Goal: Task Accomplishment & Management: Manage account settings

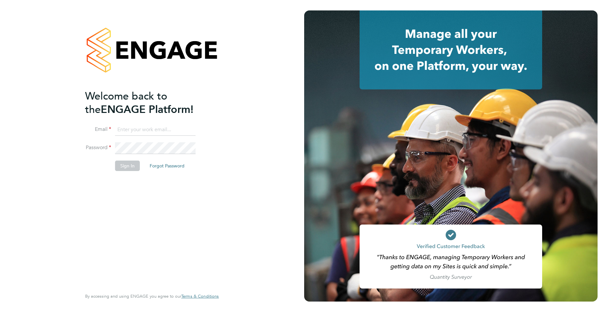
click at [146, 130] on input at bounding box center [155, 130] width 81 height 12
type input "[PERSON_NAME][EMAIL_ADDRESS][PERSON_NAME][DOMAIN_NAME]"
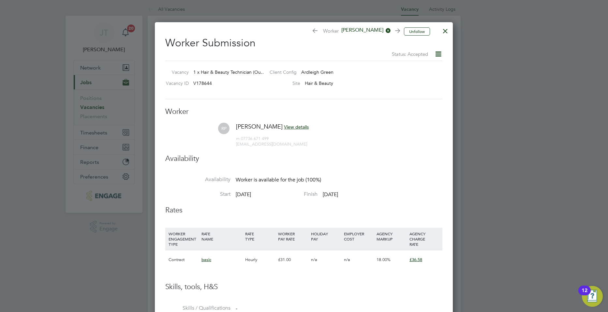
click at [438, 53] on icon at bounding box center [438, 54] width 8 height 8
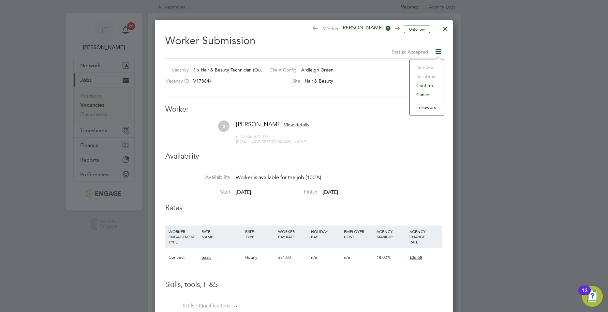
click at [428, 84] on li "Confirm" at bounding box center [427, 85] width 28 height 9
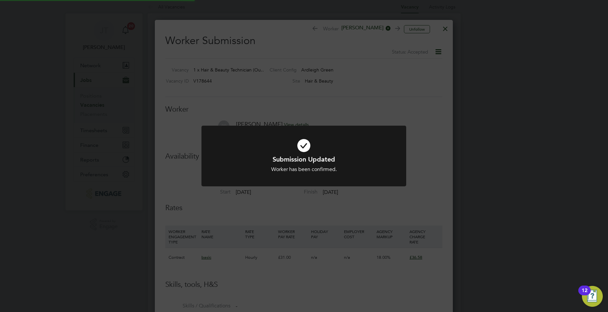
click at [434, 53] on div "Submission Updated Worker has been confirmed. Cancel Okay" at bounding box center [304, 156] width 608 height 312
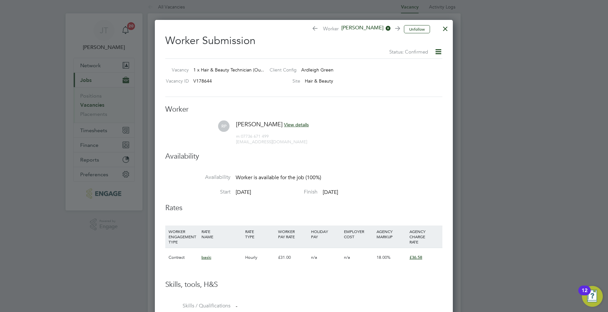
click at [438, 53] on icon at bounding box center [438, 52] width 8 height 8
click at [445, 33] on div at bounding box center [445, 27] width 12 height 12
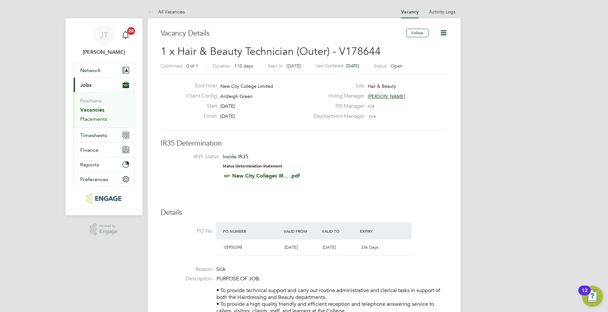
click at [88, 116] on link "Placements" at bounding box center [93, 119] width 27 height 6
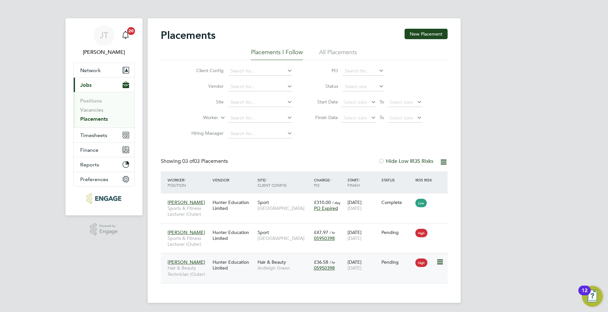
click at [226, 266] on div "Hunter Education Limited" at bounding box center [233, 265] width 45 height 18
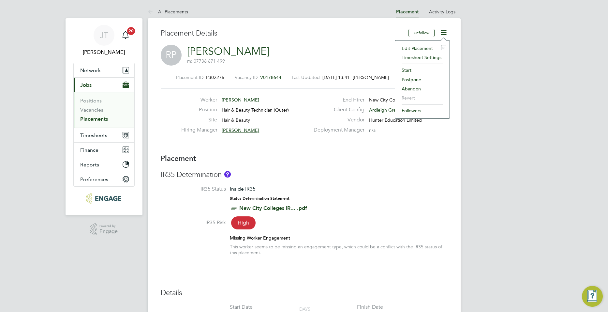
click at [428, 47] on li "Edit Placement e" at bounding box center [422, 48] width 48 height 9
type input "Donna McClelland"
type input "01 Sep 2025"
type input "[DATE]"
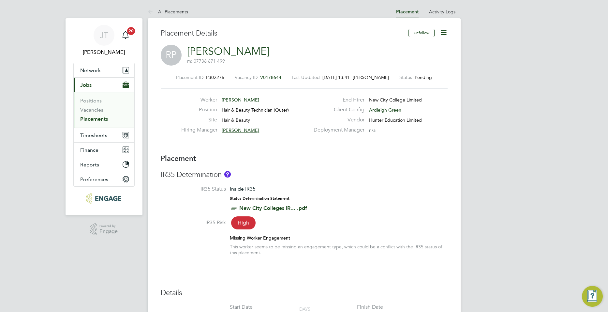
type input "09:00"
type input "17:00"
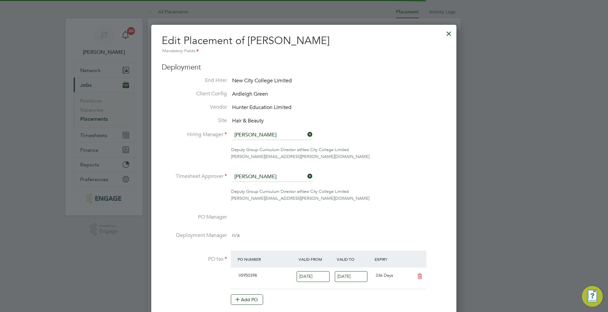
scroll to position [3, 3]
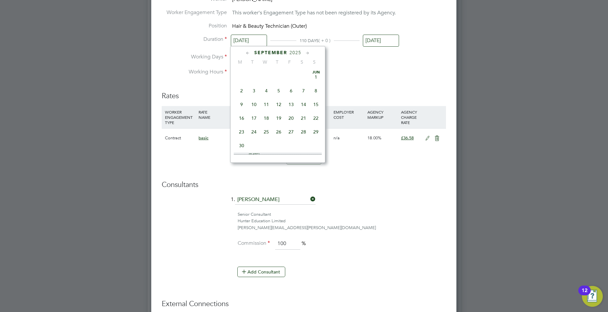
click at [246, 36] on input "01 Sep 2025" at bounding box center [249, 41] width 36 height 12
click at [278, 101] on span "4" at bounding box center [278, 99] width 12 height 12
type input "04 Sep 2025"
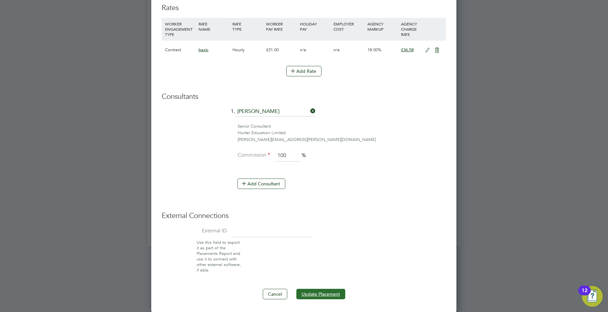
click at [325, 295] on button "Update Placement" at bounding box center [320, 293] width 49 height 10
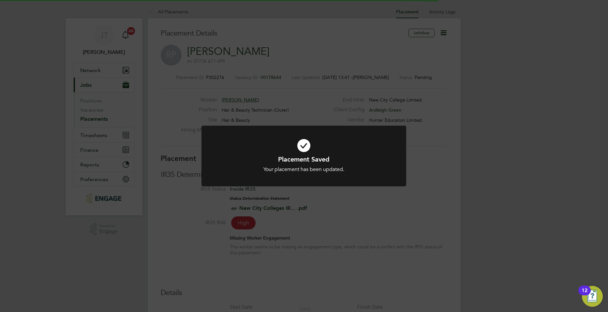
click at [232, 50] on div "Placement Saved Your placement has been updated. Cancel Okay" at bounding box center [304, 156] width 608 height 312
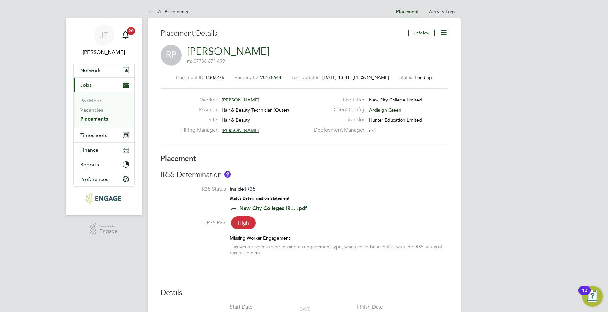
click at [192, 47] on link "Rebecca Potter" at bounding box center [228, 51] width 82 height 13
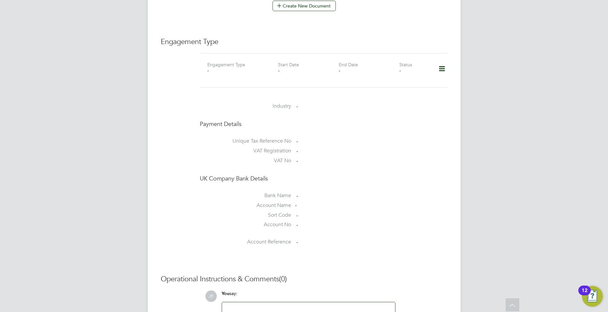
scroll to position [410, 0]
click at [437, 63] on icon at bounding box center [441, 70] width 11 height 15
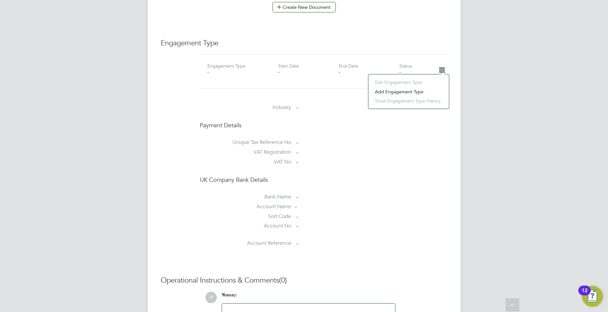
click at [407, 89] on li "Add Engagement Type" at bounding box center [409, 91] width 74 height 9
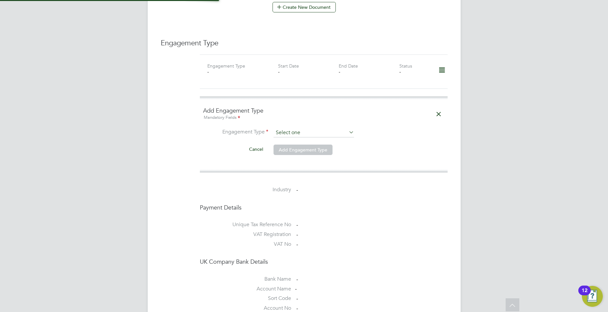
click at [304, 129] on input at bounding box center [313, 132] width 81 height 9
click at [299, 162] on li "Umbrella" at bounding box center [313, 163] width 81 height 9
type input "Umbrella"
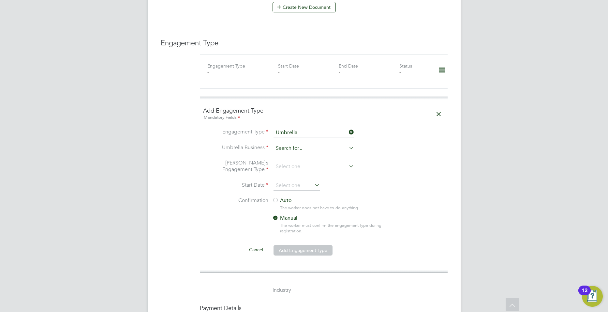
click at [298, 144] on input at bounding box center [313, 148] width 81 height 9
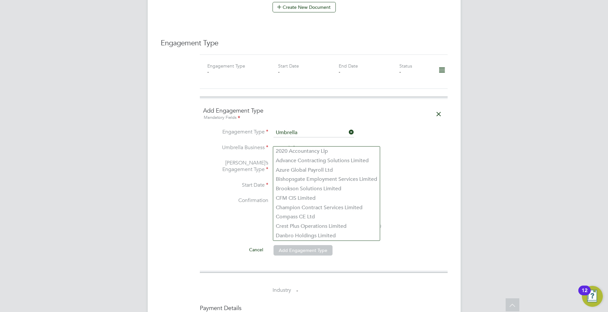
type input "u"
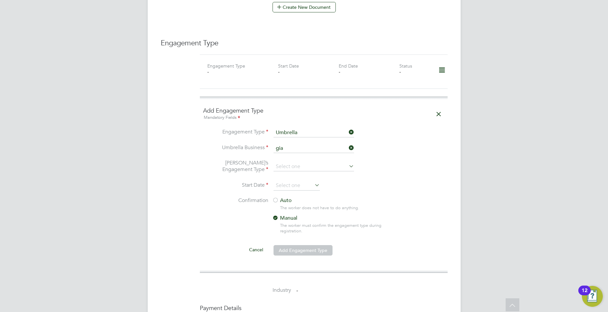
click at [322, 170] on li "Gia nt Professional Limited" at bounding box center [325, 169] width 104 height 9
type input "Giant Professional Limited"
click at [297, 162] on input at bounding box center [313, 166] width 81 height 9
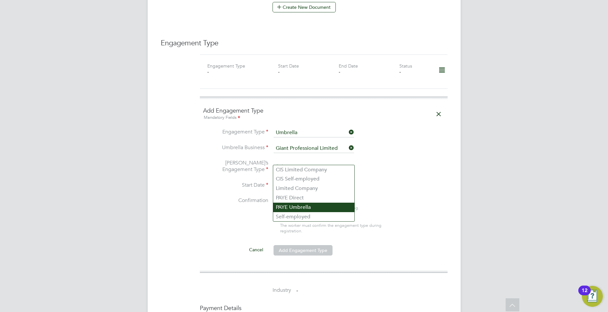
click at [298, 206] on li "PAYE Umbrella" at bounding box center [313, 206] width 81 height 9
type input "PAYE Umbrella"
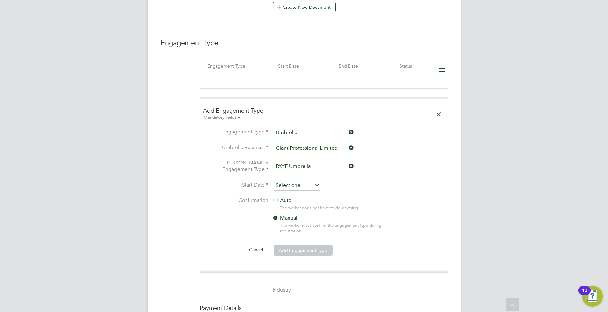
click at [297, 181] on input at bounding box center [296, 186] width 46 height 10
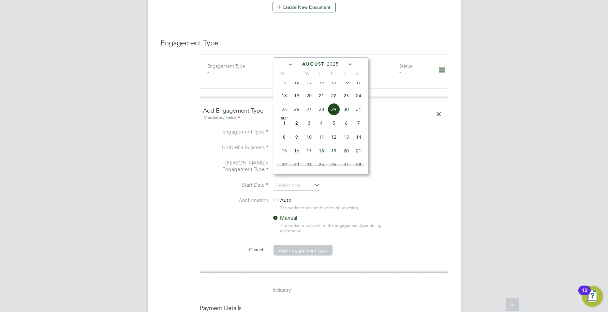
click at [308, 128] on span "3" at bounding box center [309, 123] width 12 height 12
type input "03 Sep 2025"
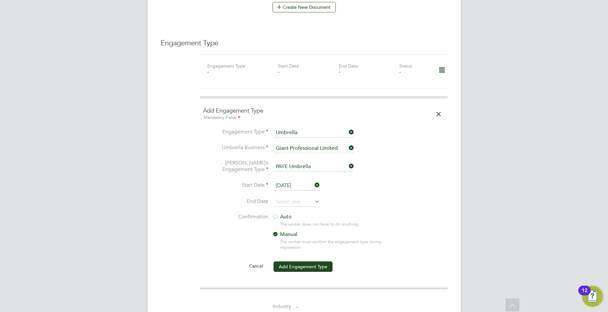
click at [263, 213] on label "Confirmation" at bounding box center [235, 216] width 65 height 7
click at [284, 213] on label "Auto" at bounding box center [330, 216] width 117 height 7
click at [312, 162] on input at bounding box center [313, 166] width 81 height 9
drag, startPoint x: 305, startPoint y: 146, endPoint x: 305, endPoint y: 139, distance: 7.8
click at [305, 146] on li "Umbrella Business Giant Professional Limited" at bounding box center [323, 152] width 241 height 16
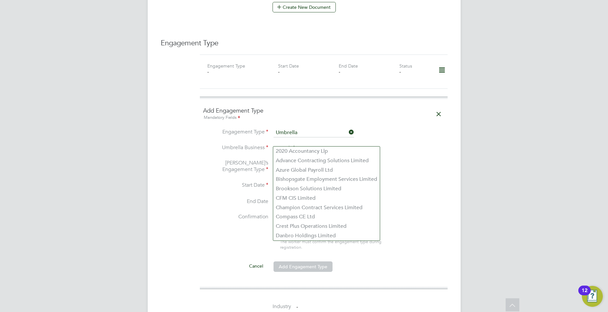
click at [305, 144] on input at bounding box center [313, 148] width 81 height 9
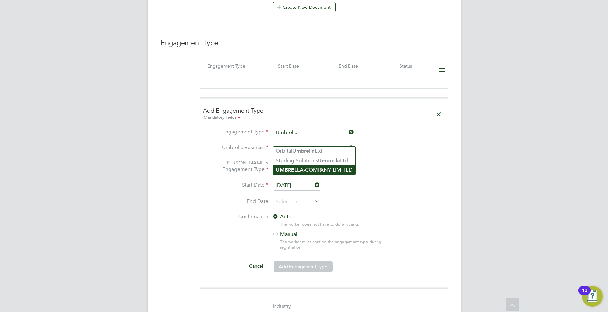
click at [336, 165] on li "UMBRELLA -COMPANY LIMITED" at bounding box center [314, 169] width 82 height 9
type input "UMBRELLA-COMPANY LIMITED"
click at [286, 159] on li "Umbrella’s Engagement Type" at bounding box center [323, 170] width 241 height 22
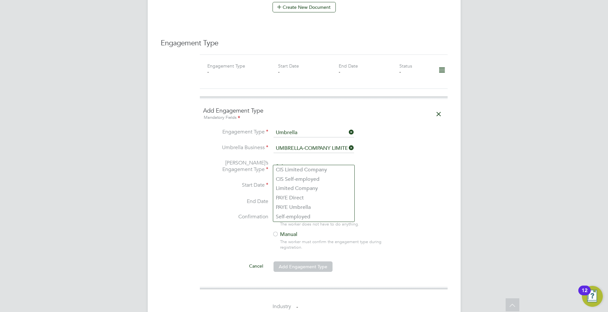
click at [286, 162] on input at bounding box center [313, 166] width 81 height 9
drag, startPoint x: 288, startPoint y: 204, endPoint x: 291, endPoint y: 206, distance: 3.8
click at [288, 204] on li "PAYE Umbrella" at bounding box center [313, 206] width 81 height 9
type input "PAYE Umbrella"
click at [310, 261] on button "Add Engagement Type" at bounding box center [302, 266] width 59 height 10
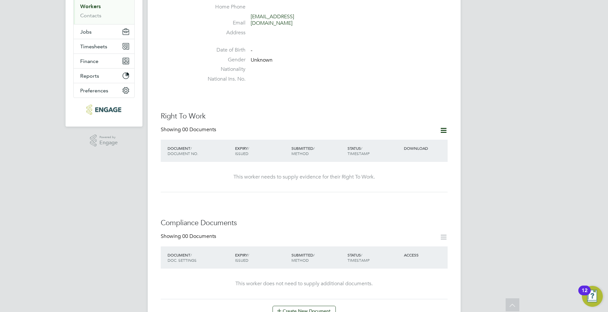
scroll to position [105, 0]
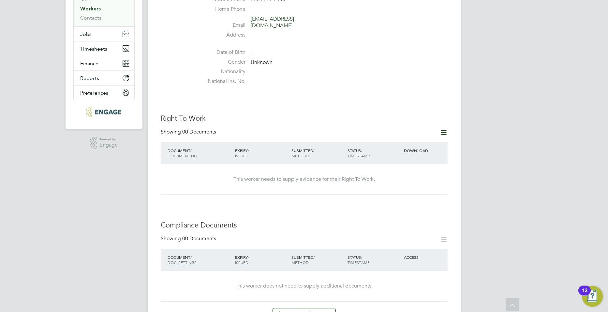
click at [441, 129] on icon at bounding box center [443, 132] width 8 height 8
click at [414, 142] on li "Add Right To Work Document" at bounding box center [407, 141] width 79 height 9
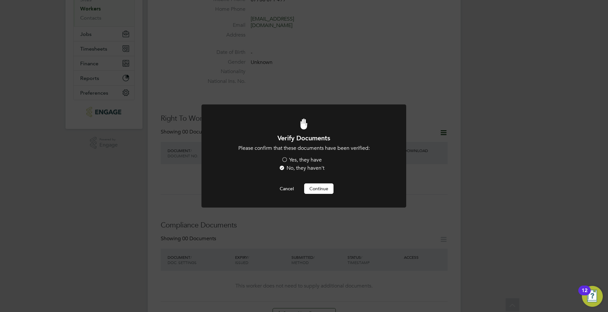
scroll to position [0, 0]
click at [300, 161] on label "Yes, they have" at bounding box center [301, 159] width 40 height 7
click at [0, 0] on input "Yes, they have" at bounding box center [0, 0] width 0 height 0
click at [313, 187] on button "Continue" at bounding box center [318, 188] width 29 height 10
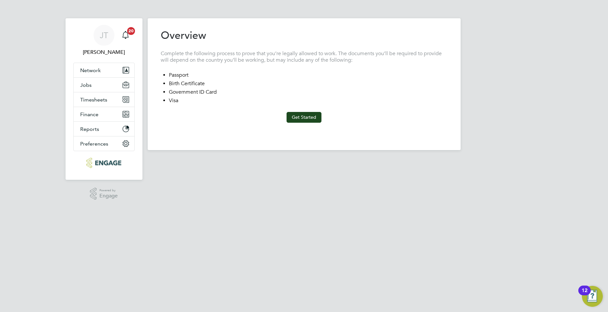
click at [317, 160] on html "[PERSON_NAME] [PERSON_NAME] Notifications 20 Applications: Network Team Members…" at bounding box center [304, 80] width 608 height 160
